Goal: Task Accomplishment & Management: Manage account settings

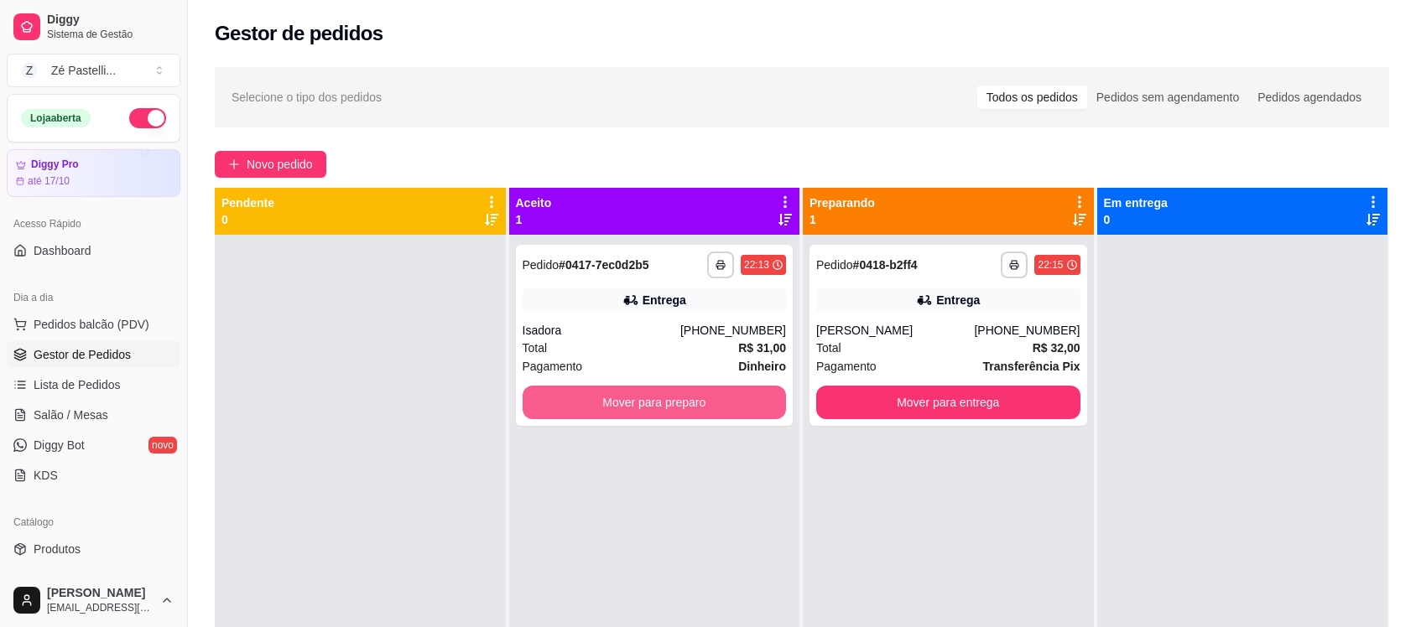
click at [598, 386] on button "Mover para preparo" at bounding box center [654, 403] width 264 height 34
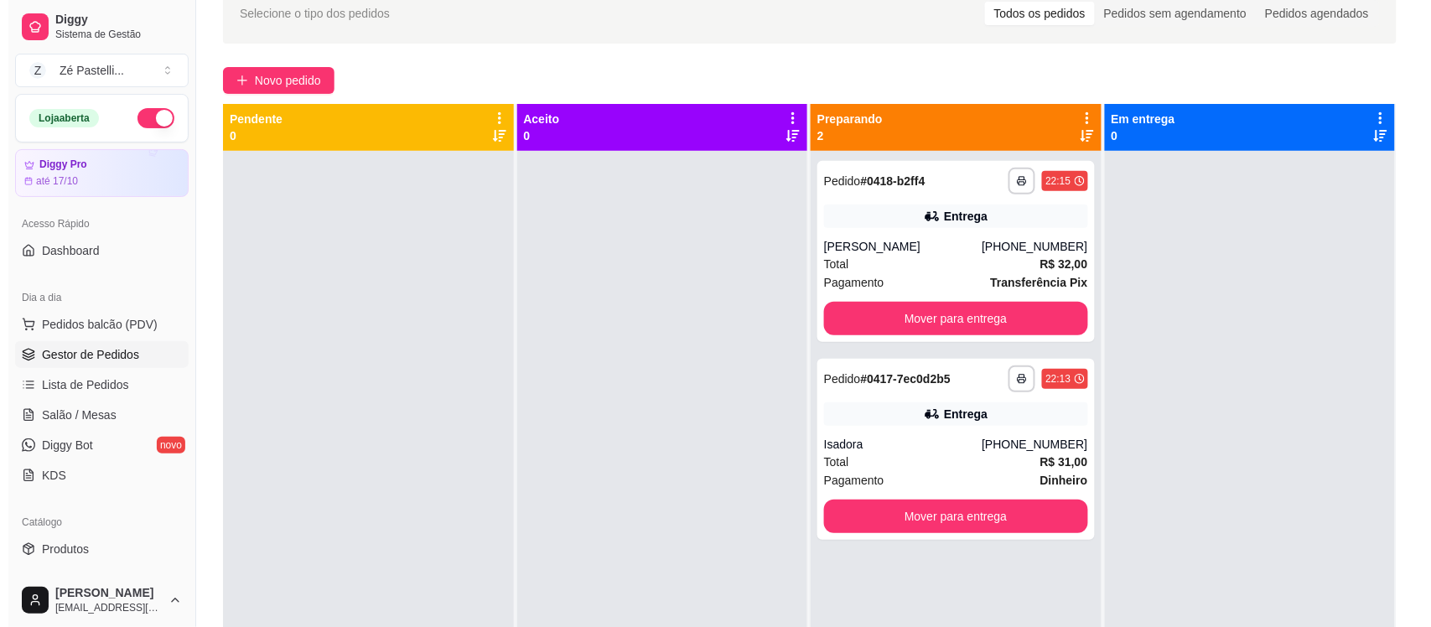
scroll to position [84, 0]
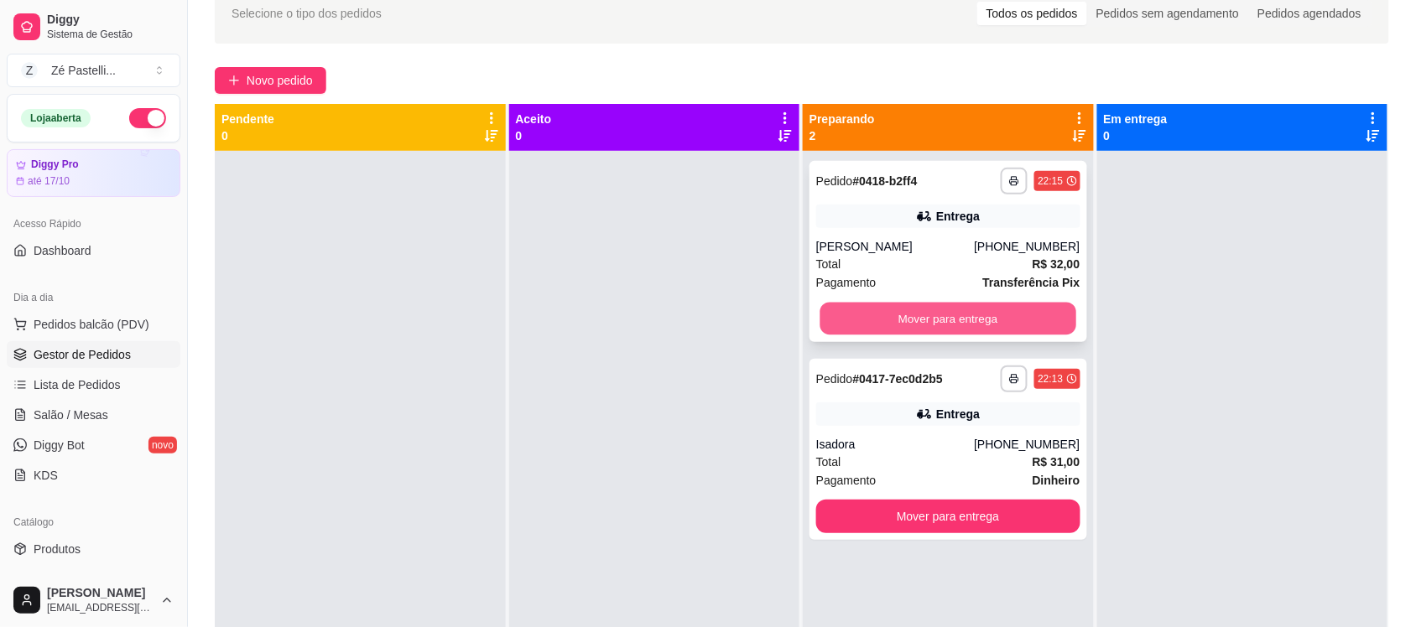
click at [990, 319] on button "Mover para entrega" at bounding box center [948, 319] width 256 height 33
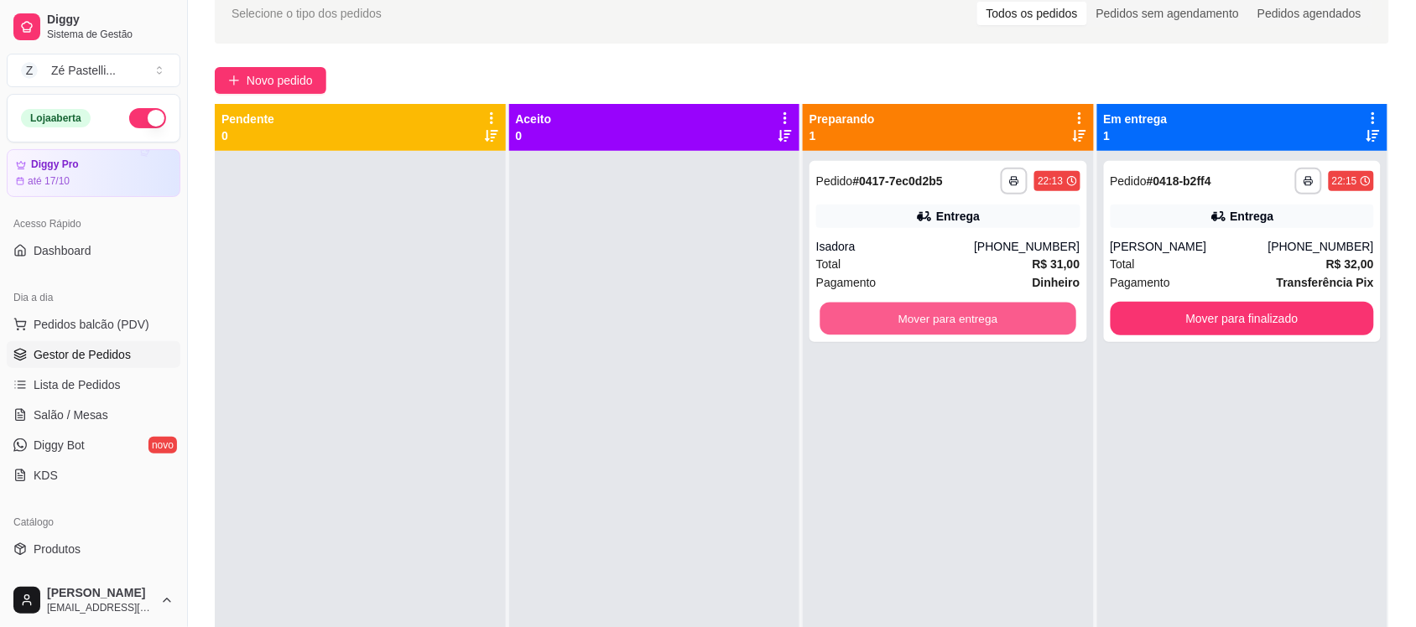
click at [990, 319] on button "Mover para entrega" at bounding box center [948, 319] width 256 height 33
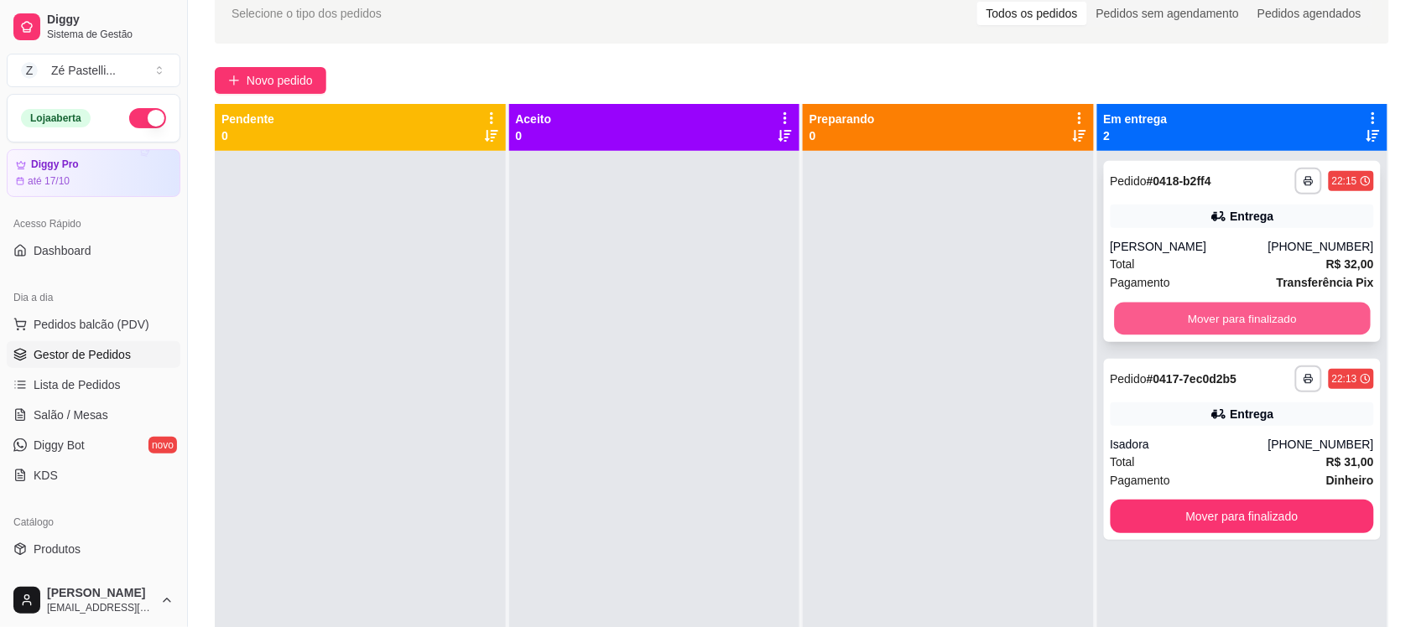
click at [1231, 310] on button "Mover para finalizado" at bounding box center [1242, 319] width 256 height 33
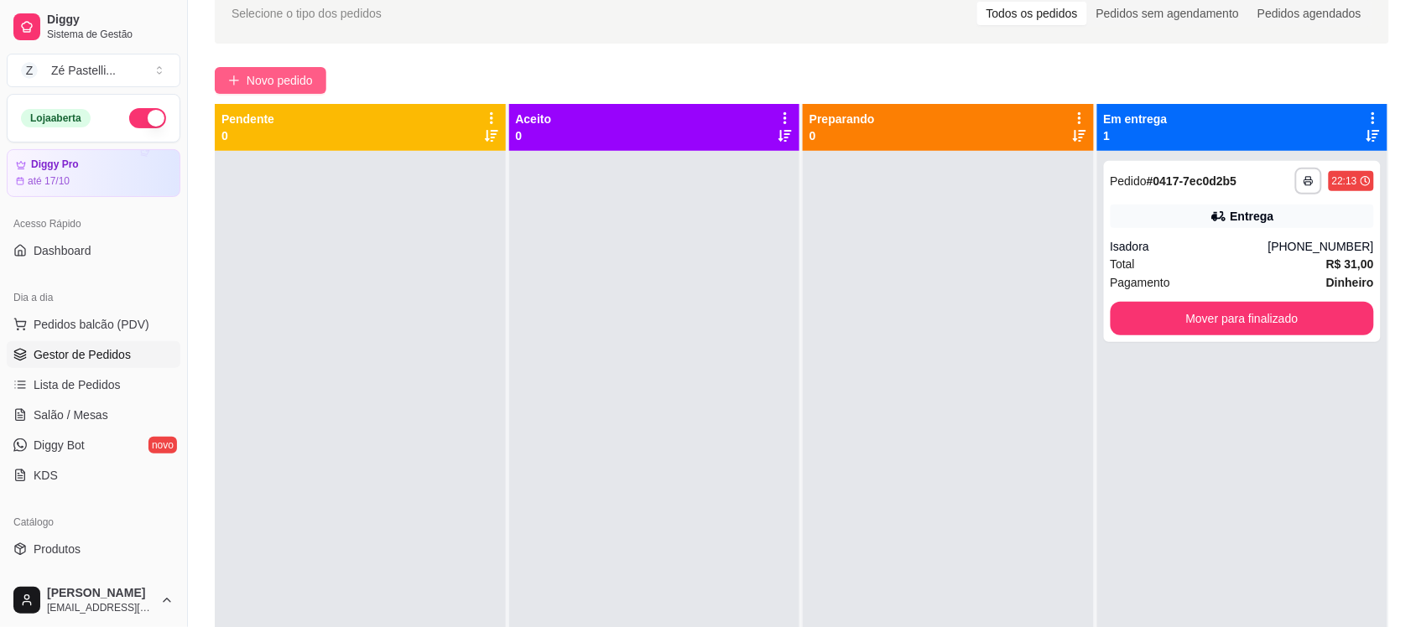
click at [267, 78] on span "Novo pedido" at bounding box center [280, 80] width 66 height 18
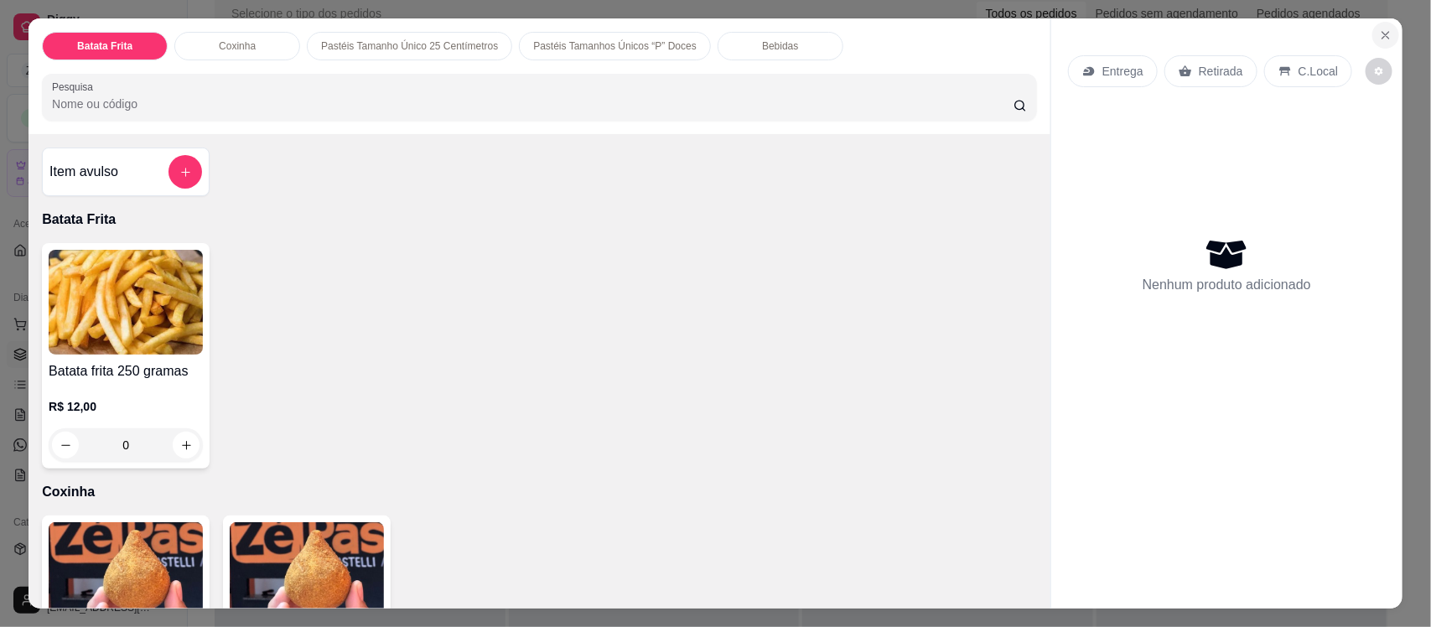
click at [1379, 35] on icon "Close" at bounding box center [1385, 35] width 13 height 13
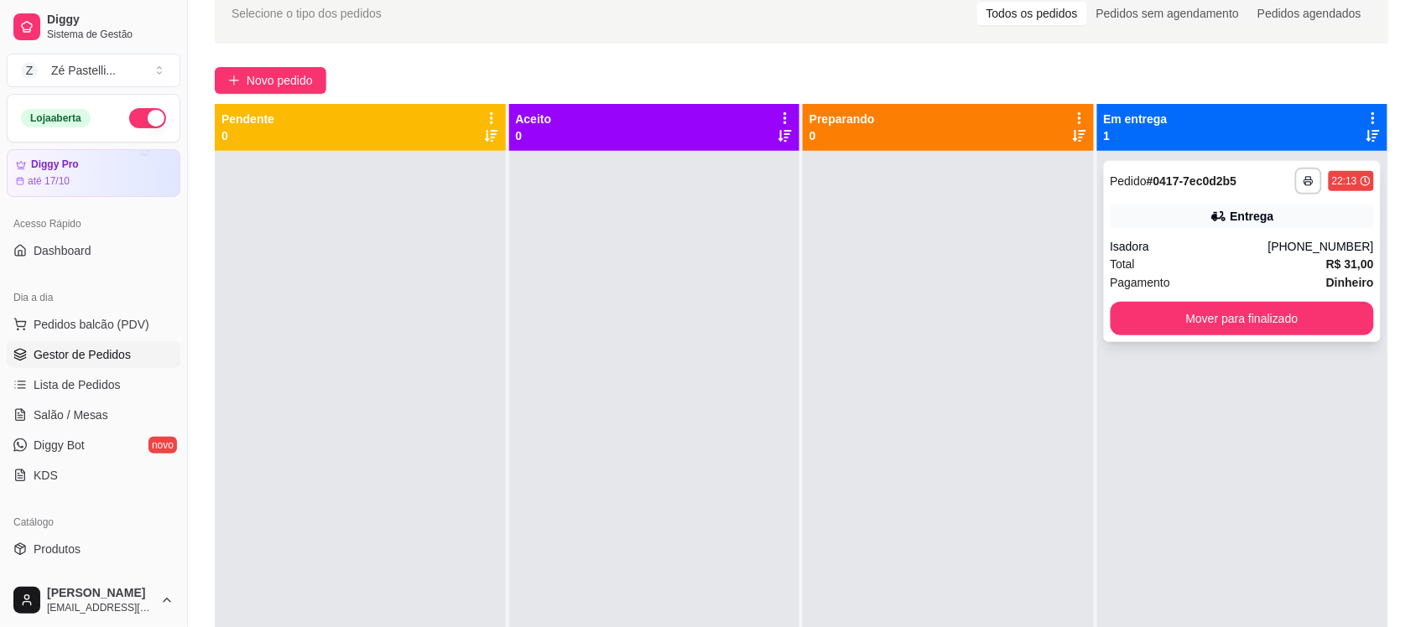
click at [1208, 256] on div "Total R$ 31,00" at bounding box center [1242, 264] width 264 height 18
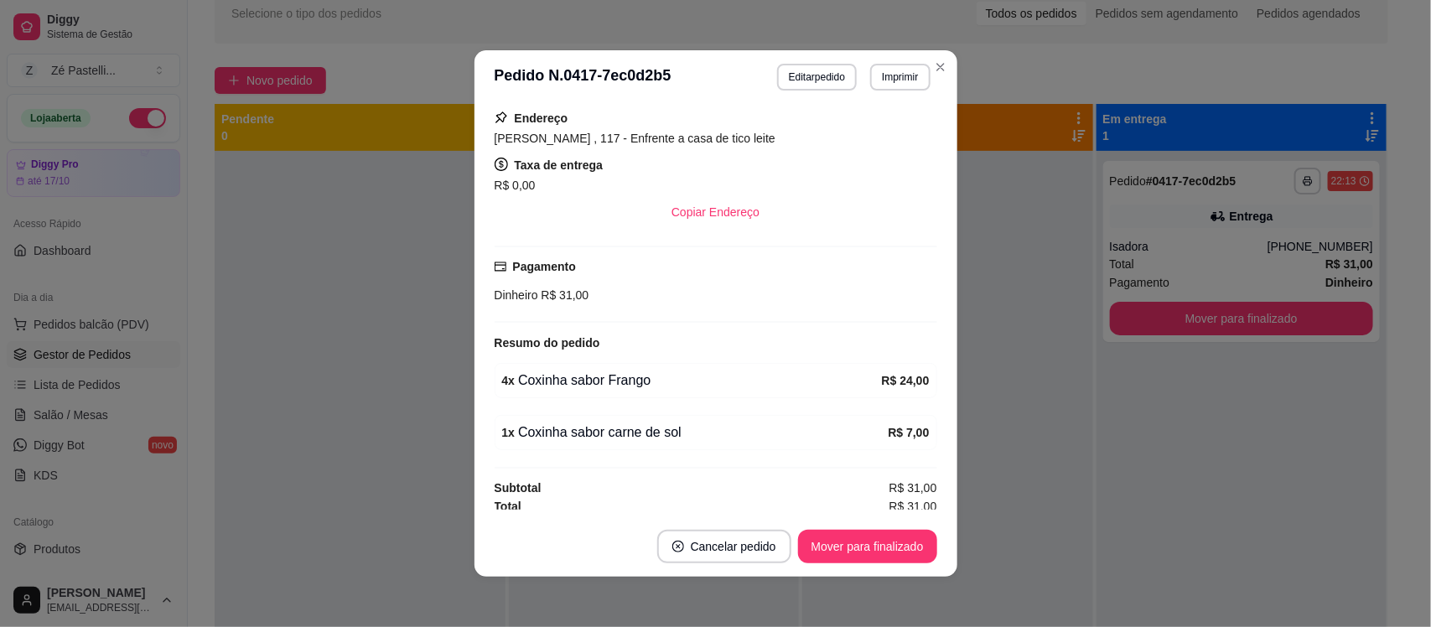
scroll to position [311, 0]
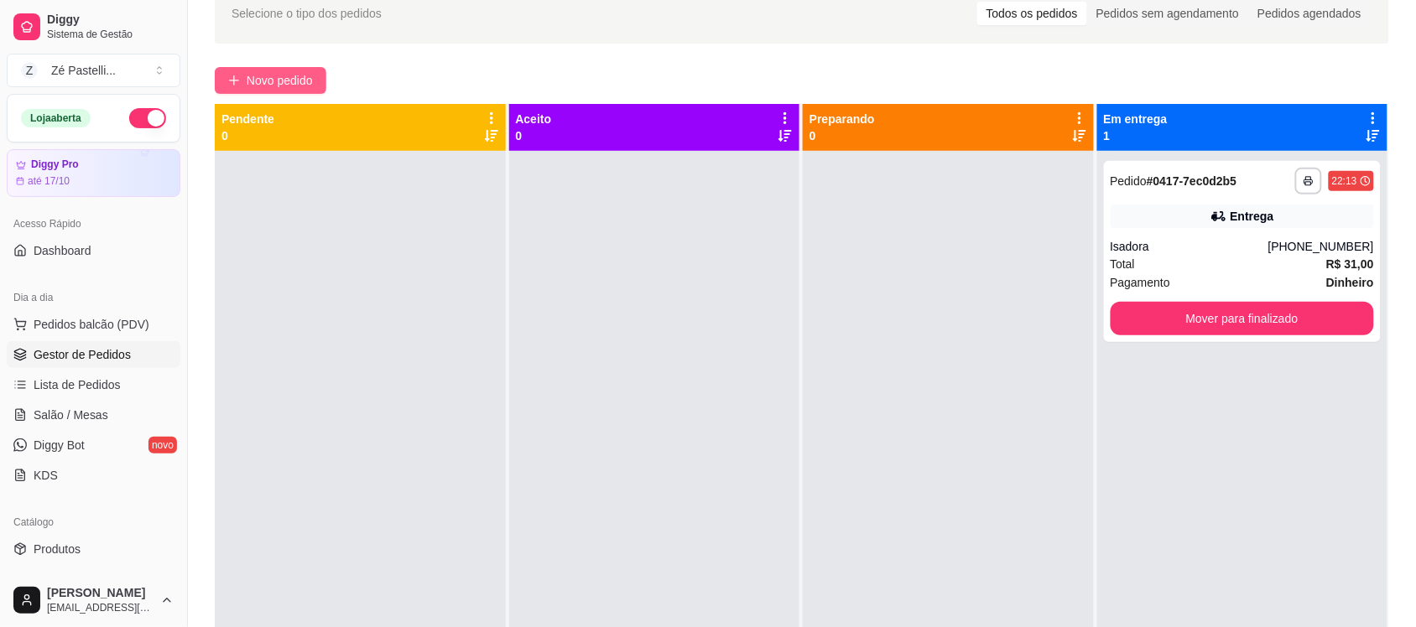
click at [264, 77] on span "Novo pedido" at bounding box center [280, 80] width 66 height 18
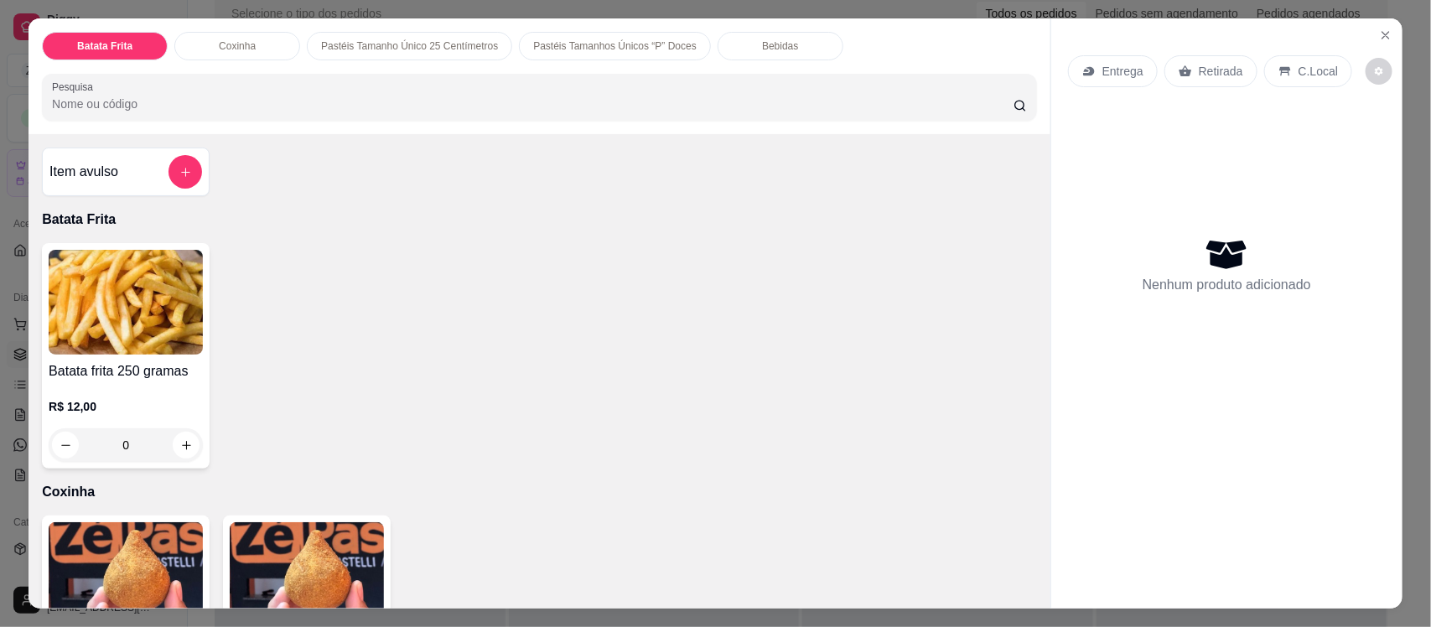
click at [153, 106] on input "Pesquisa" at bounding box center [533, 104] width 962 height 17
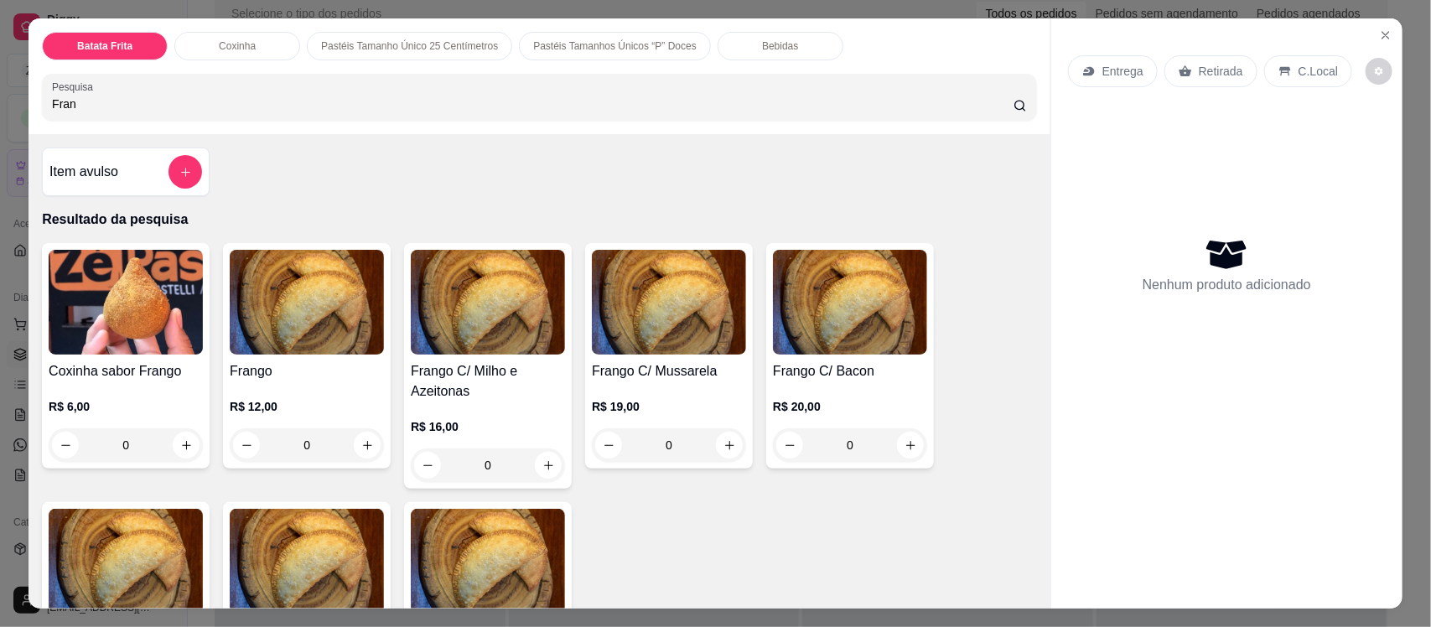
type input "Fran"
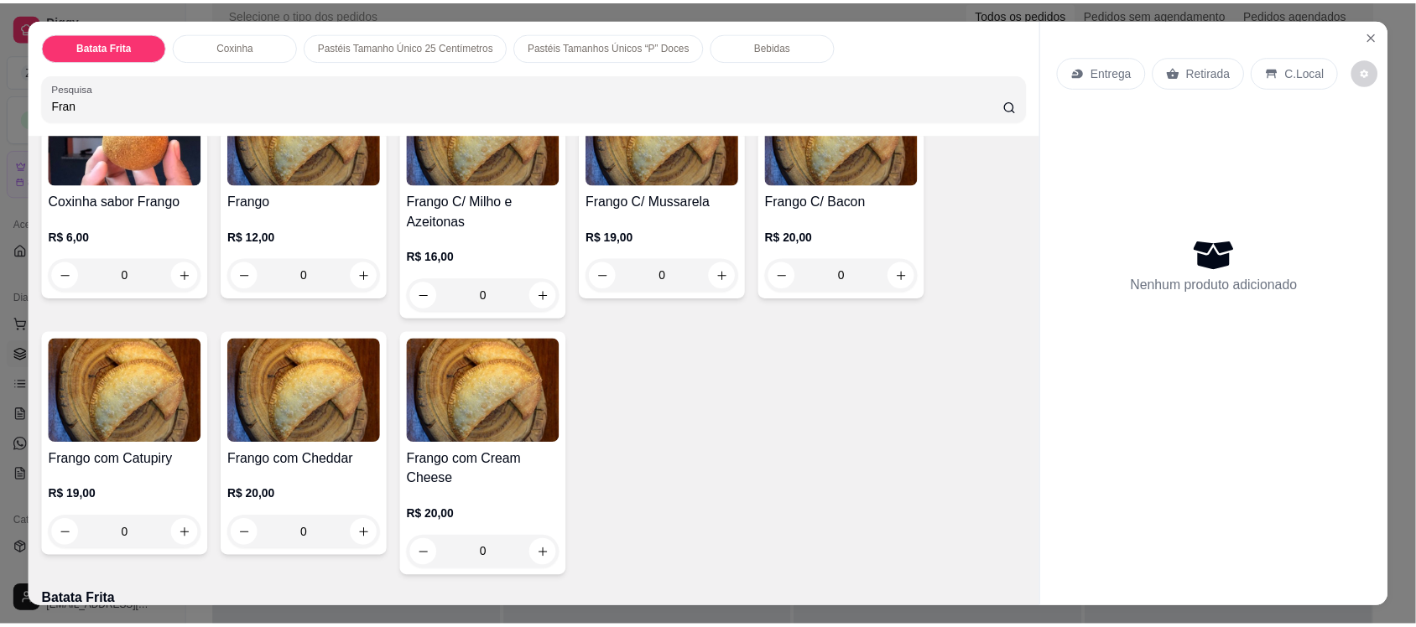
scroll to position [210, 0]
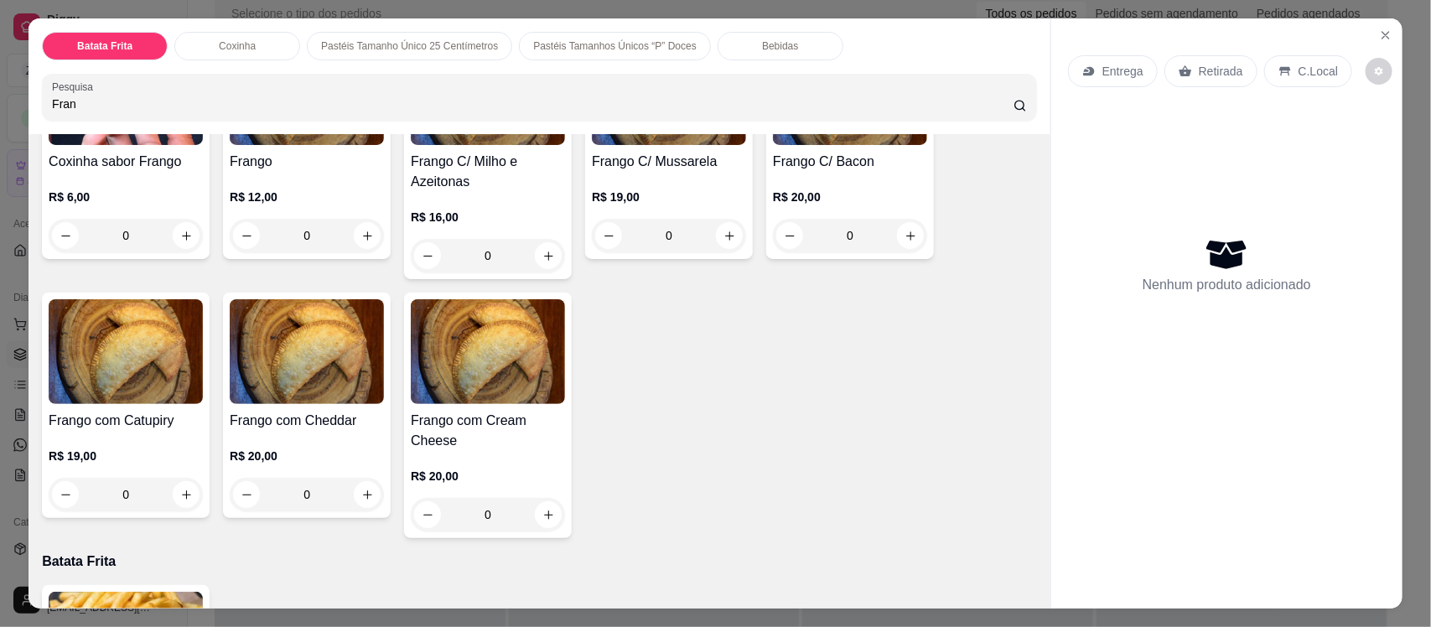
click at [137, 373] on img at bounding box center [126, 351] width 154 height 105
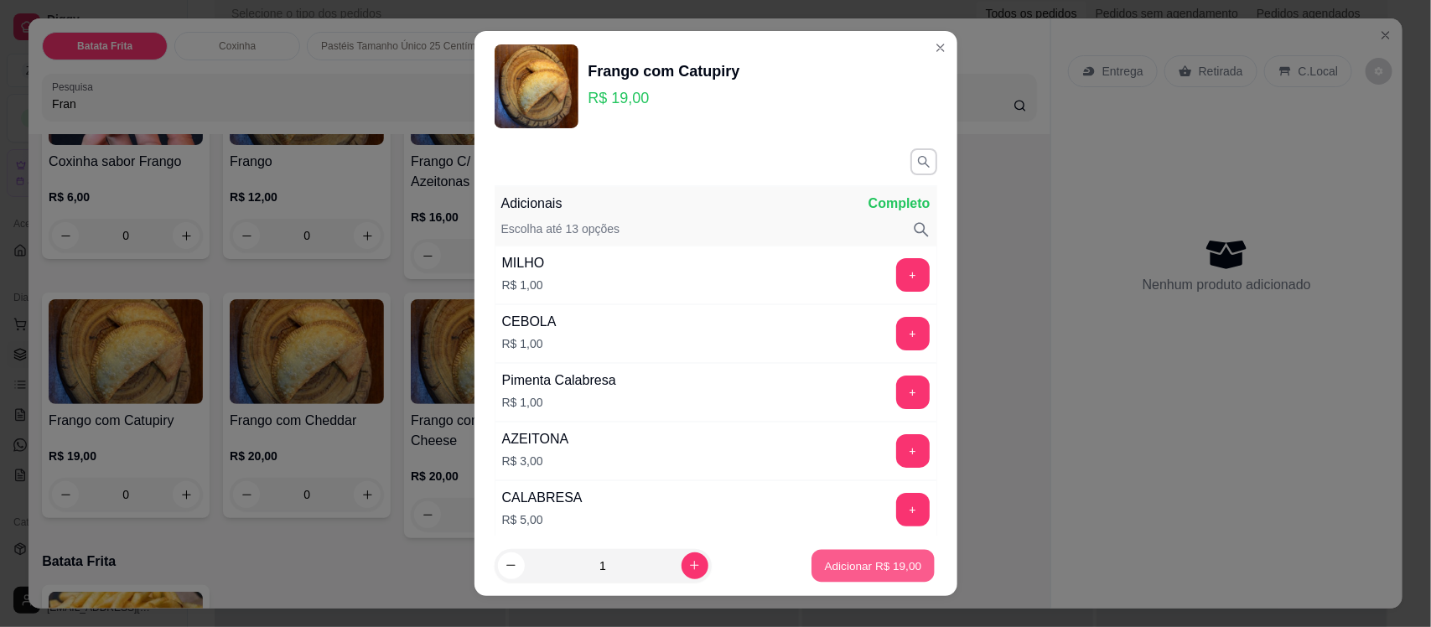
click at [852, 564] on p "Adicionar R$ 19,00" at bounding box center [873, 566] width 97 height 16
type input "1"
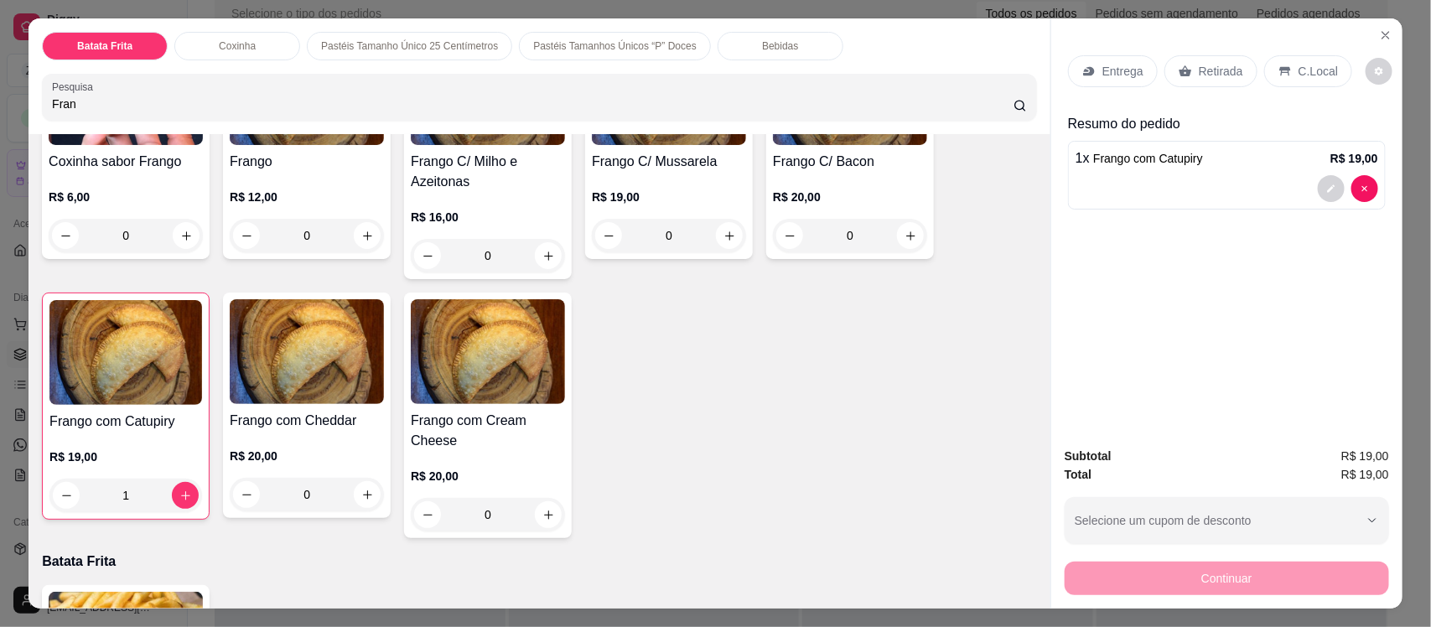
click at [1092, 76] on div "Entrega" at bounding box center [1113, 71] width 90 height 32
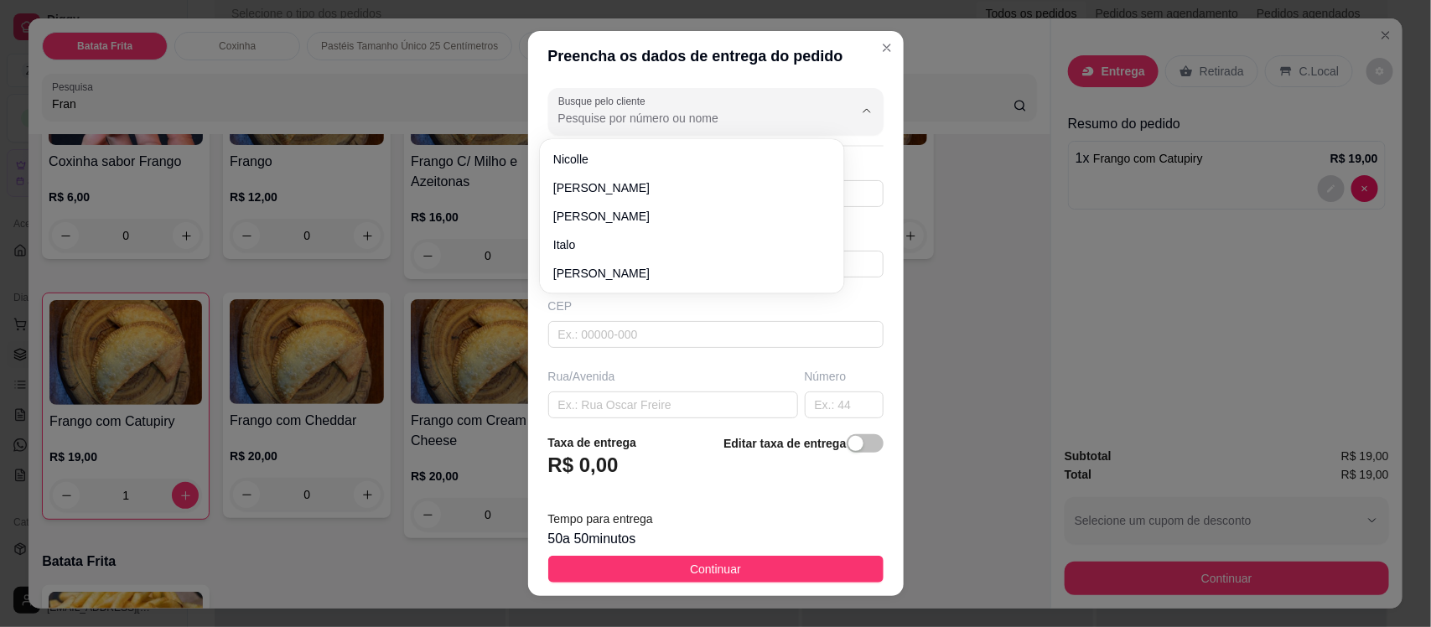
click at [642, 112] on input "Busque pelo cliente" at bounding box center [693, 118] width 268 height 17
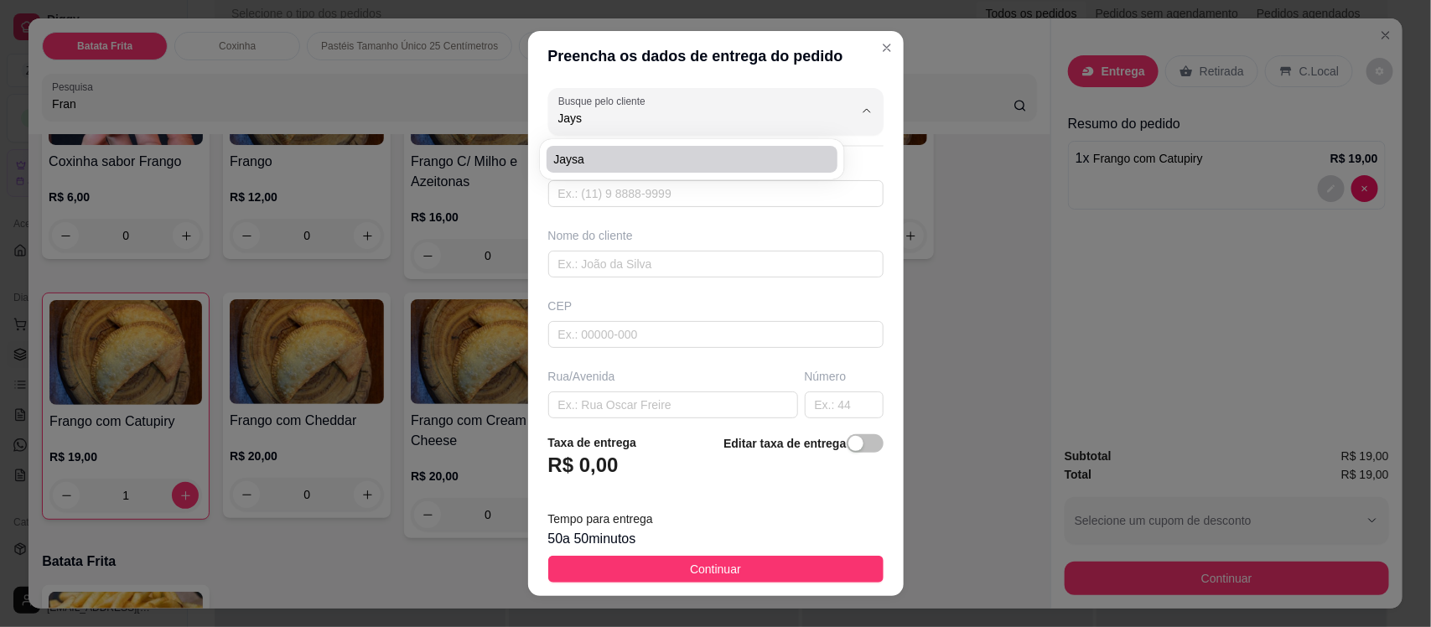
click at [647, 161] on span "Jaysa" at bounding box center [683, 159] width 261 height 17
type input "Jaysa"
type input "88997143267"
type input "Jaysa"
type input "[GEOGRAPHIC_DATA]"
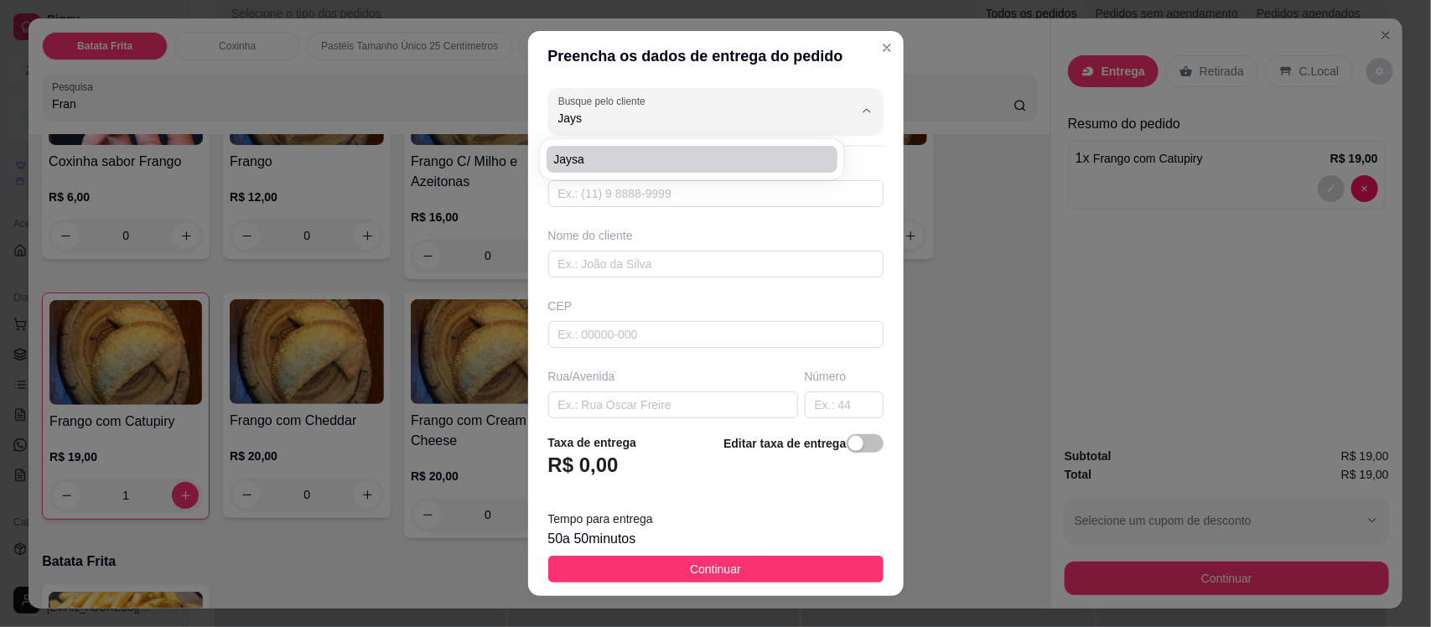
type input "54"
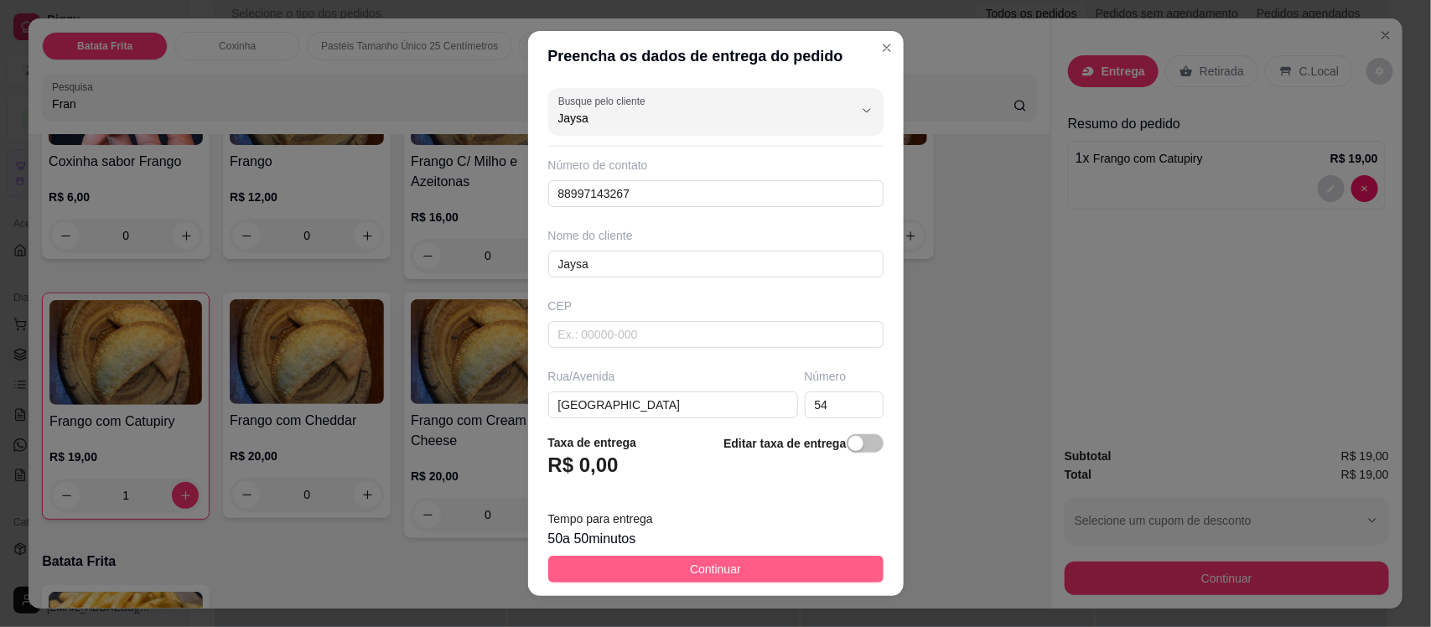
type input "Jaysa"
click at [672, 564] on button "Continuar" at bounding box center [715, 569] width 335 height 27
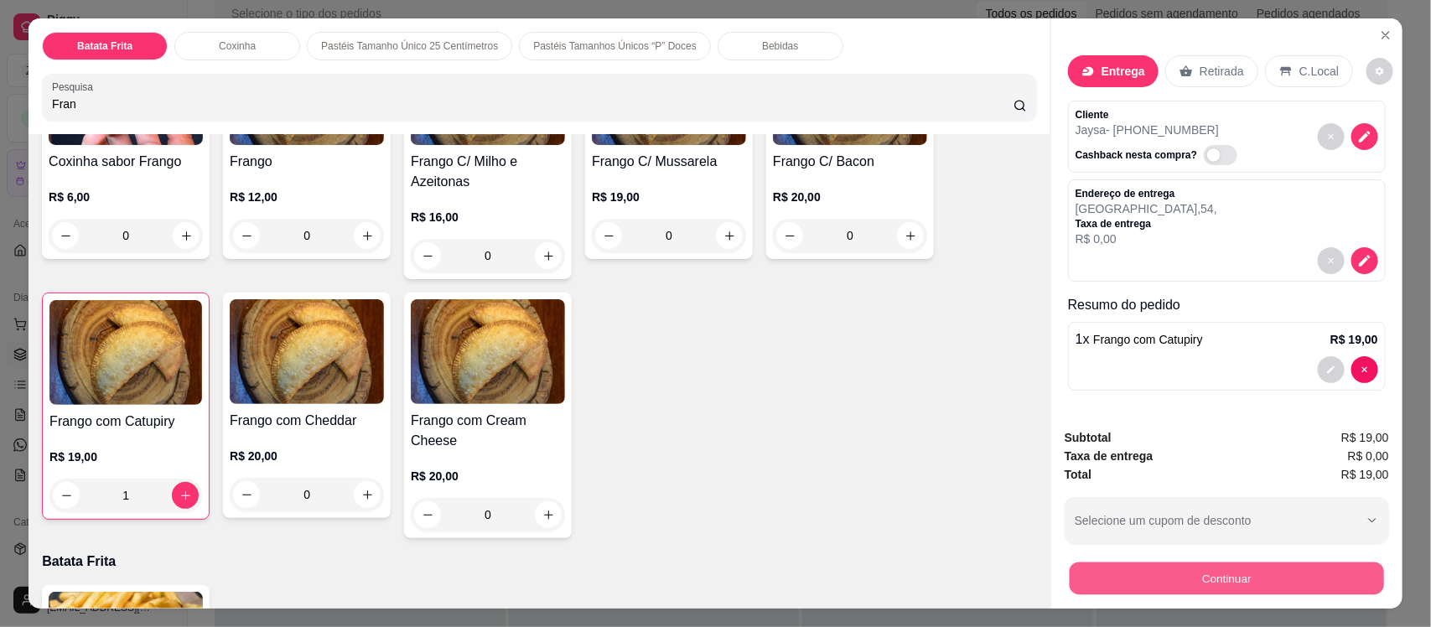
click at [1121, 576] on button "Continuar" at bounding box center [1227, 578] width 314 height 33
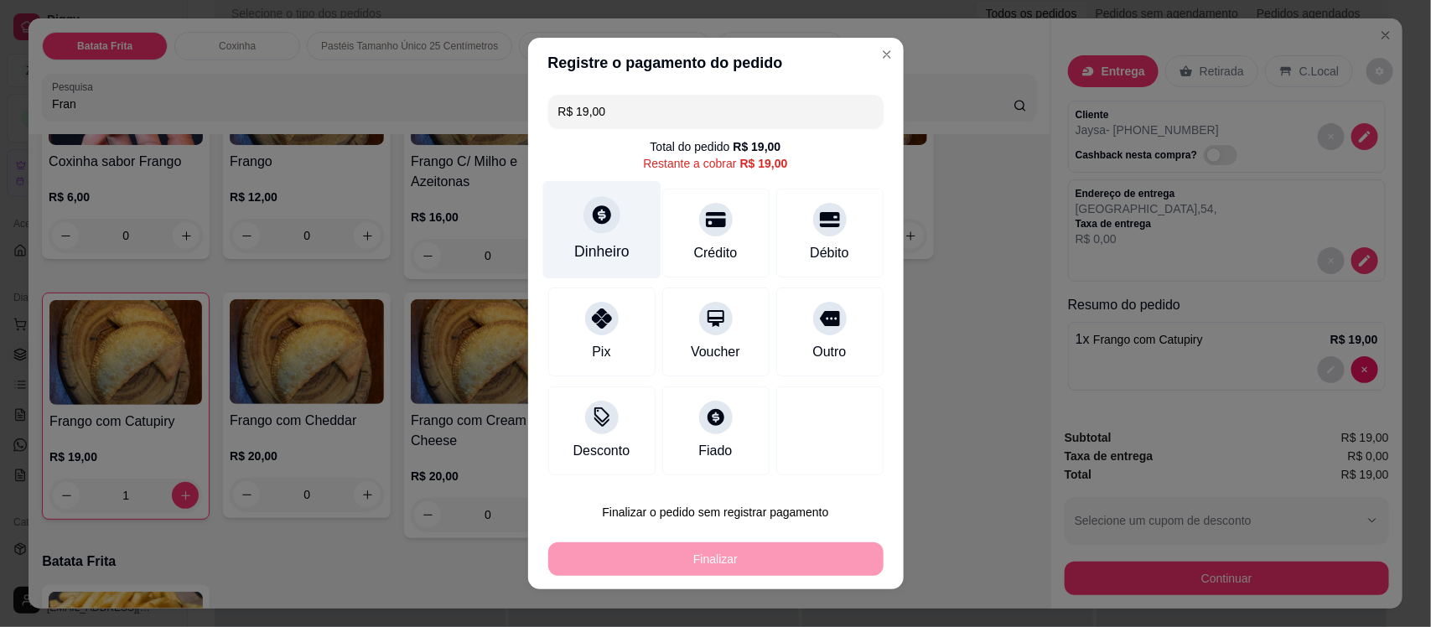
click at [605, 231] on div "Dinheiro" at bounding box center [602, 230] width 118 height 98
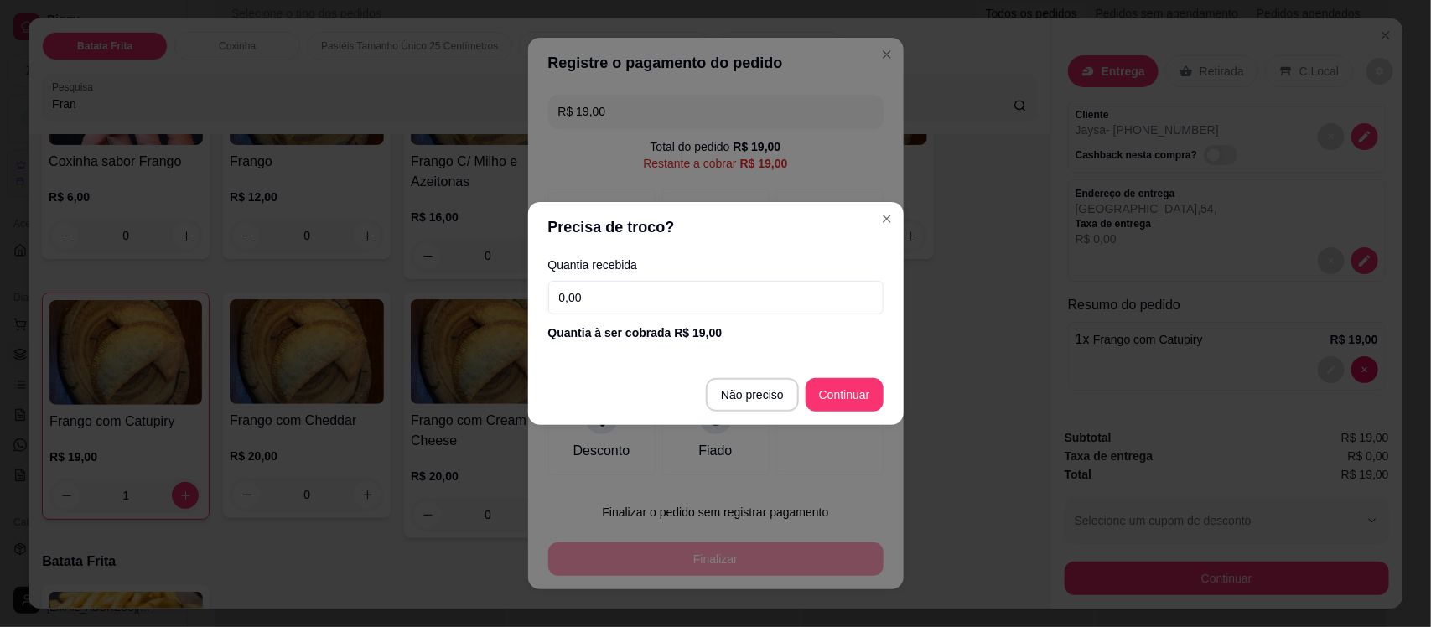
click at [619, 306] on input "0,00" at bounding box center [715, 298] width 335 height 34
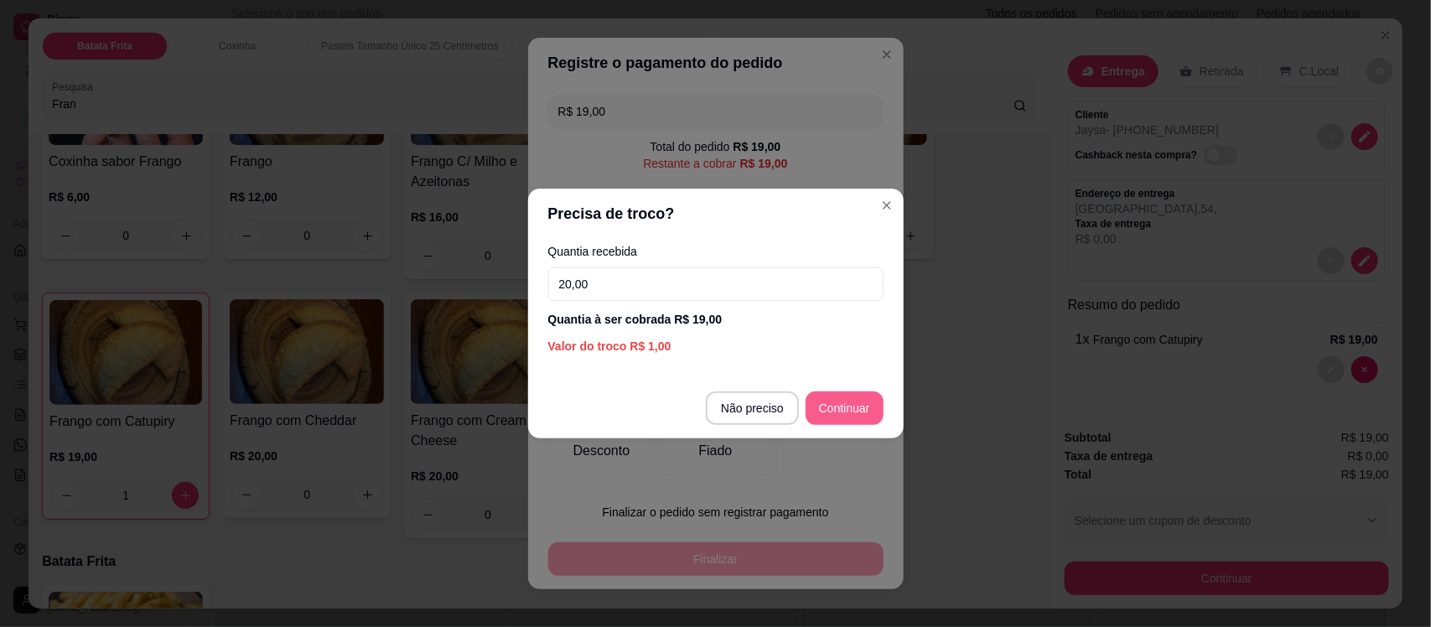
type input "20,00"
type input "R$ 0,00"
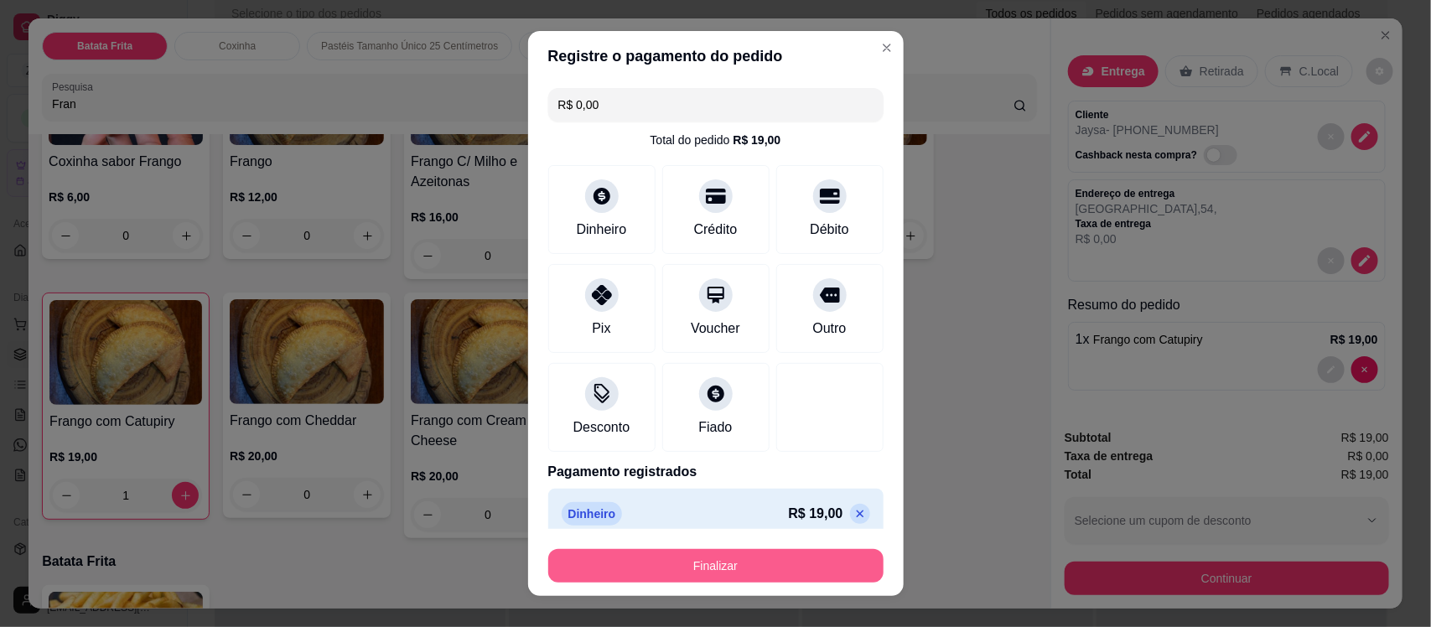
click at [735, 564] on button "Finalizar" at bounding box center [715, 566] width 335 height 34
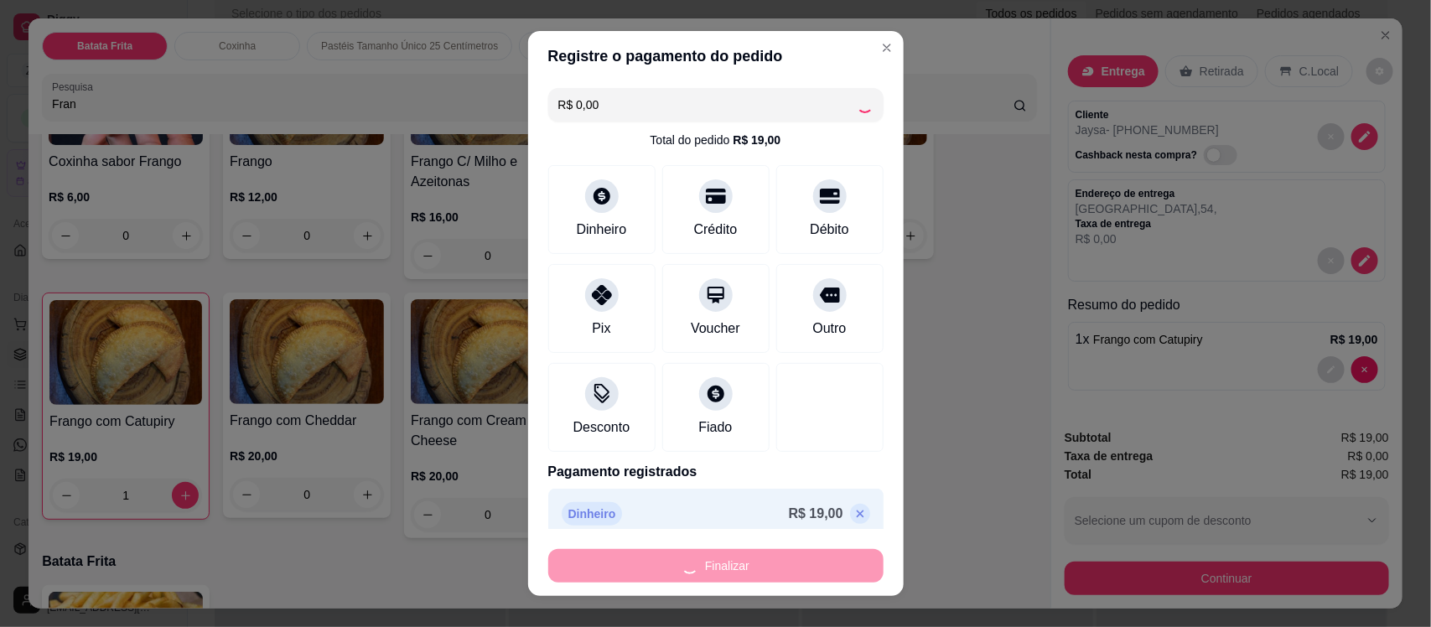
type input "0"
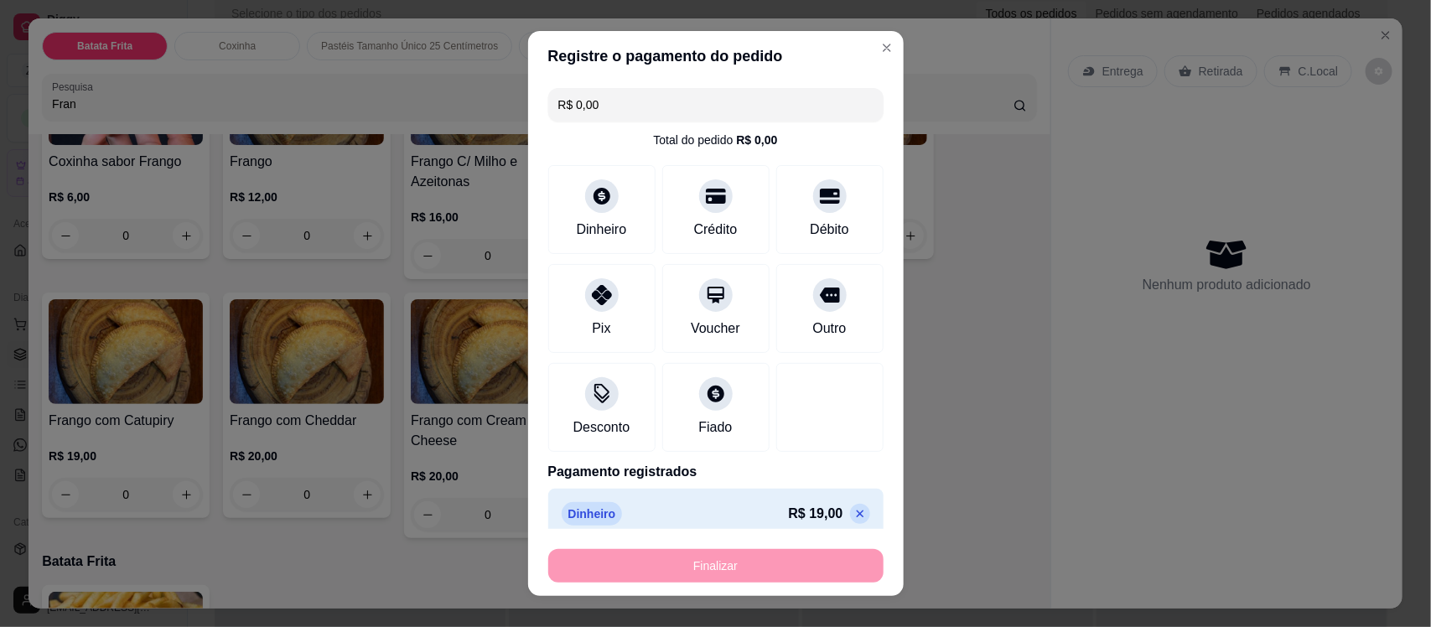
type input "-R$ 19,00"
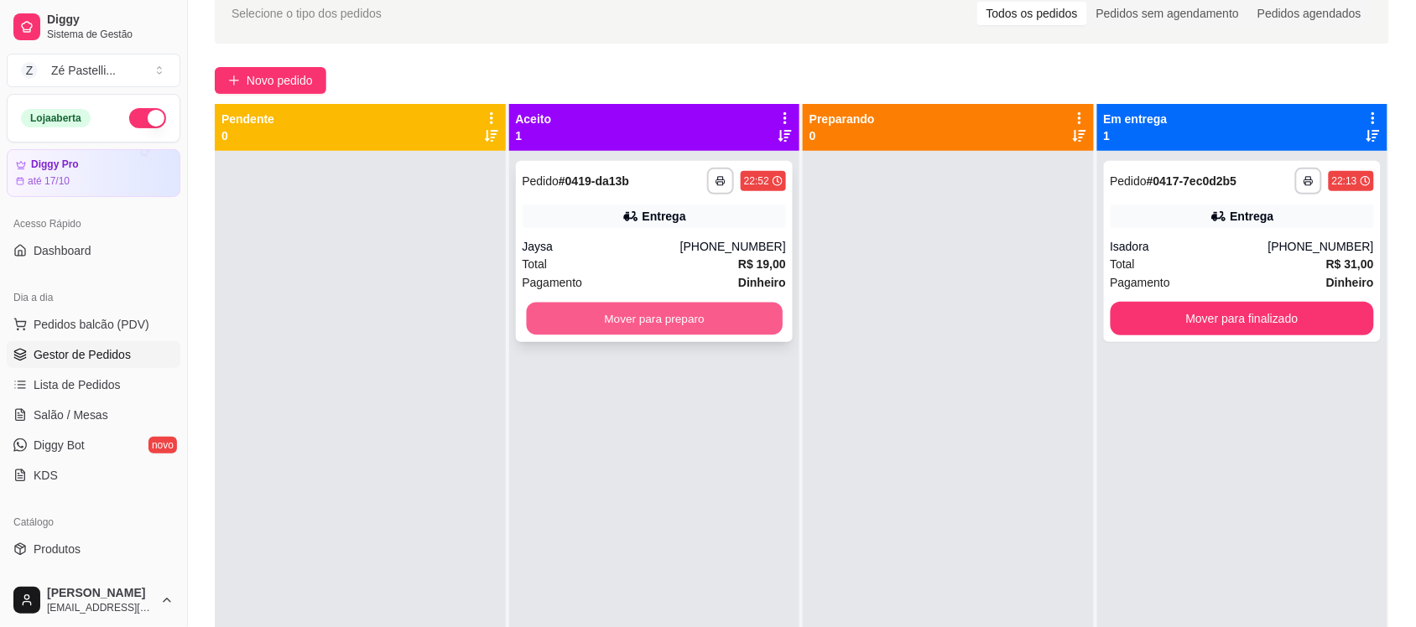
click at [692, 325] on button "Mover para preparo" at bounding box center [654, 319] width 256 height 33
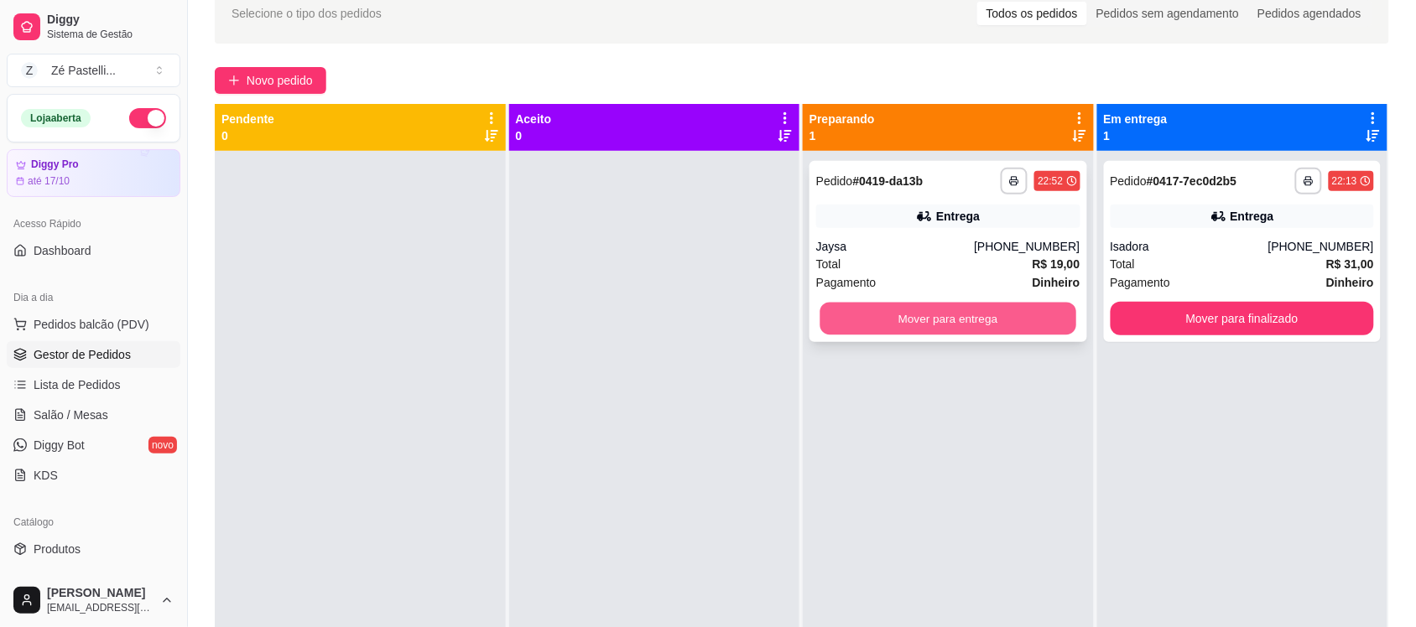
click at [990, 311] on button "Mover para entrega" at bounding box center [948, 319] width 256 height 33
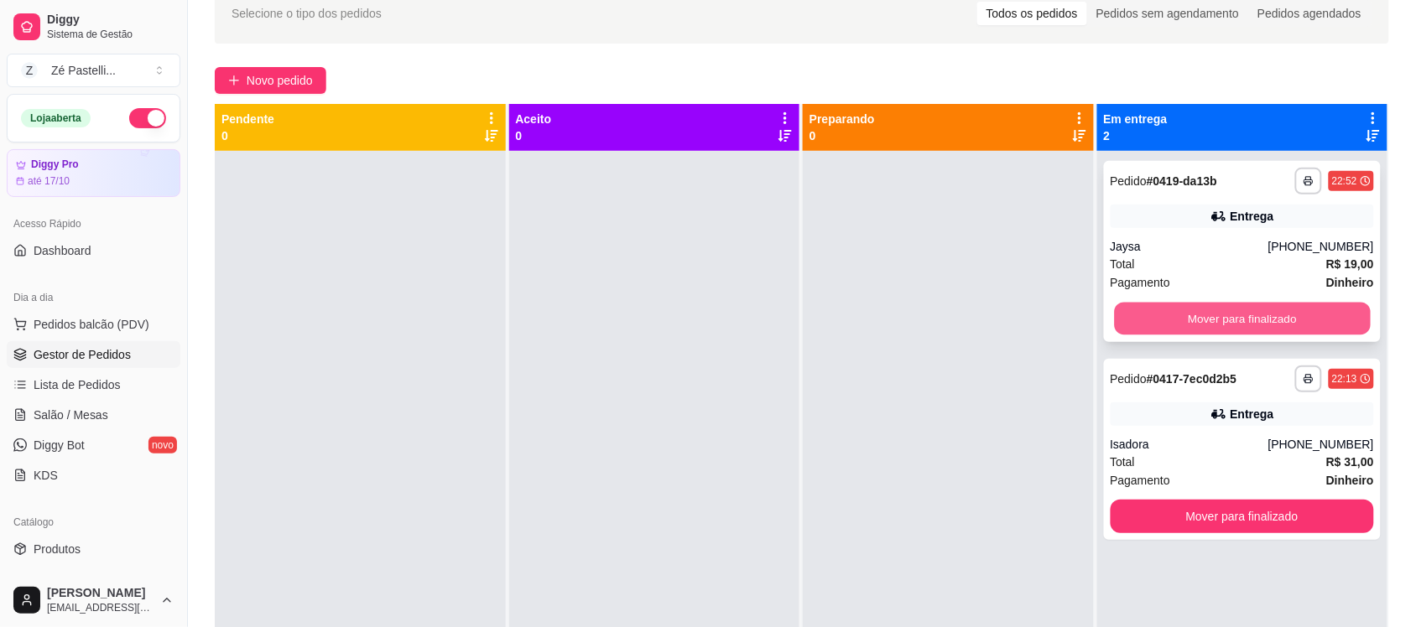
click at [1205, 327] on button "Mover para finalizado" at bounding box center [1242, 319] width 256 height 33
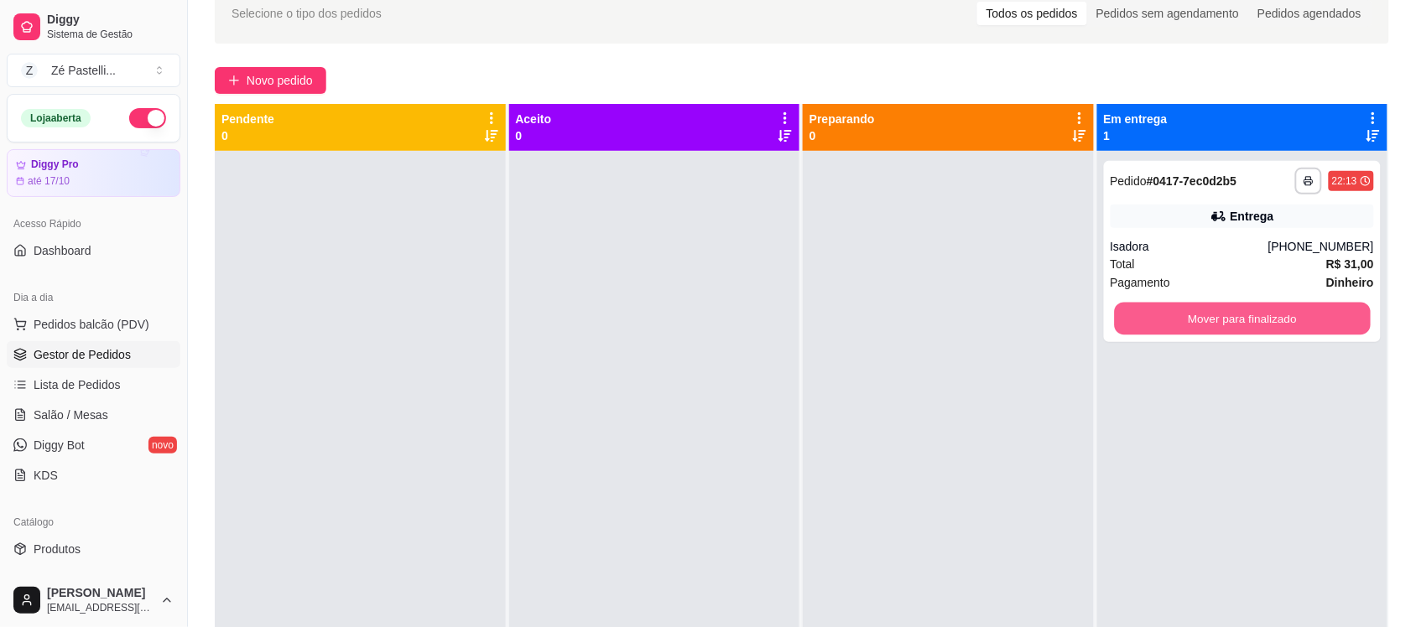
click at [1205, 327] on button "Mover para finalizado" at bounding box center [1242, 319] width 256 height 33
